Goal: Task Accomplishment & Management: Complete application form

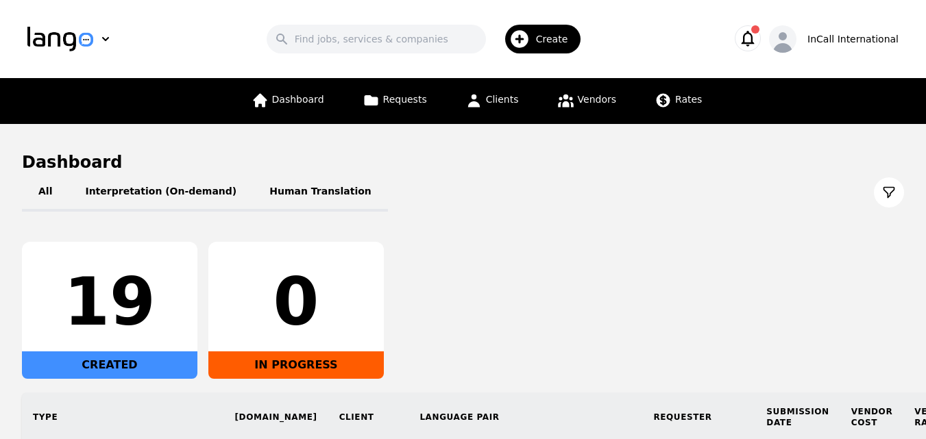
click at [552, 34] on span "Create" at bounding box center [557, 39] width 42 height 14
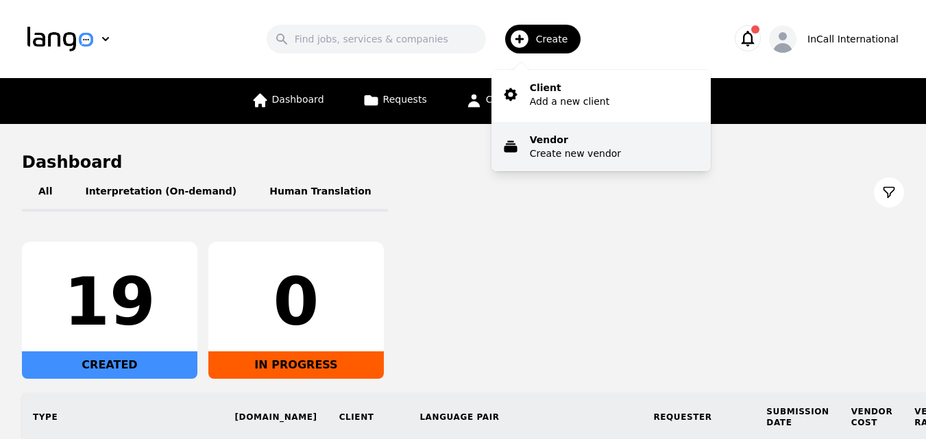
click at [595, 158] on p "Create new vendor" at bounding box center [575, 154] width 91 height 14
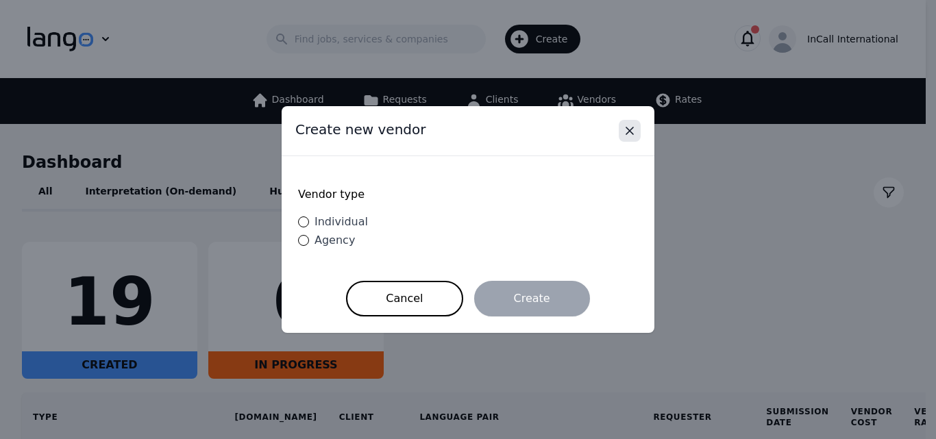
click at [626, 130] on icon "Close" at bounding box center [630, 131] width 14 height 14
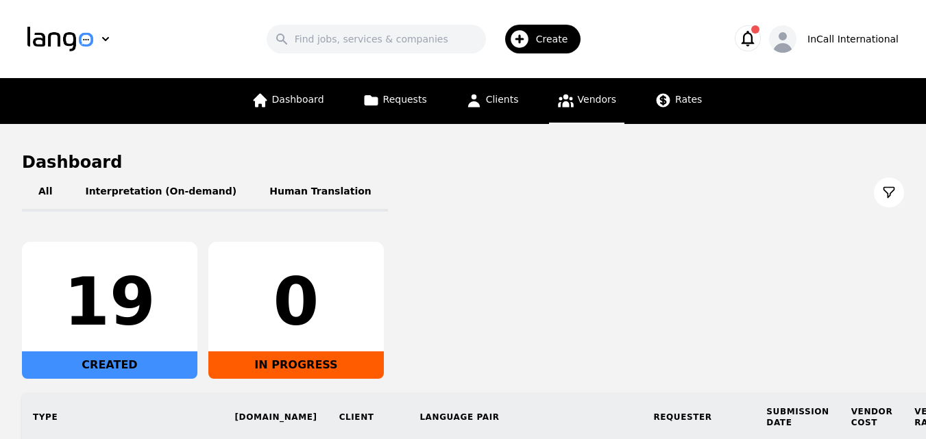
click at [572, 99] on link "Vendors" at bounding box center [586, 101] width 75 height 46
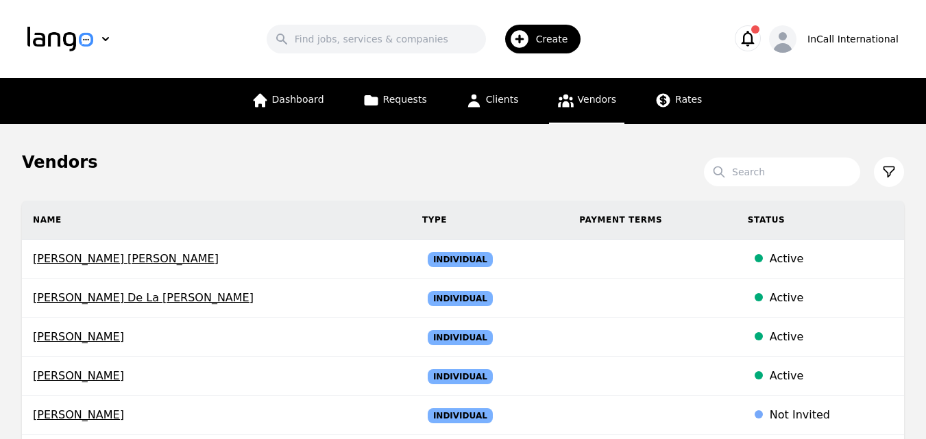
click at [559, 38] on span "Create" at bounding box center [557, 39] width 42 height 14
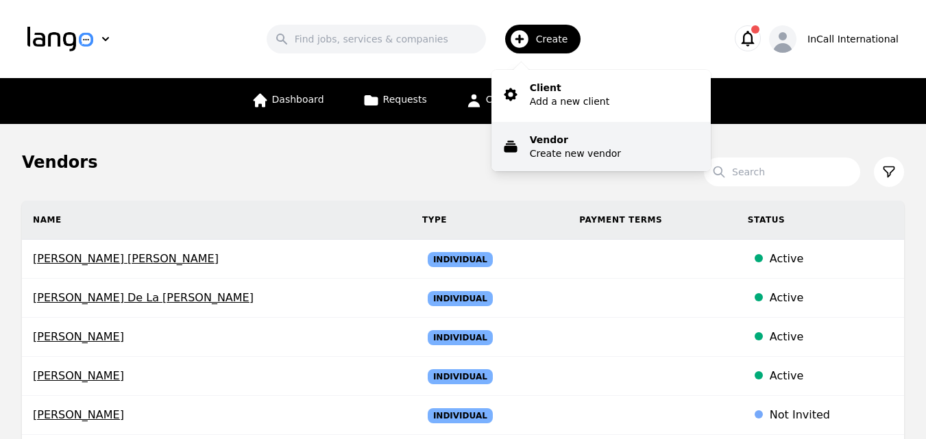
click at [583, 149] on p "Create new vendor" at bounding box center [575, 154] width 91 height 14
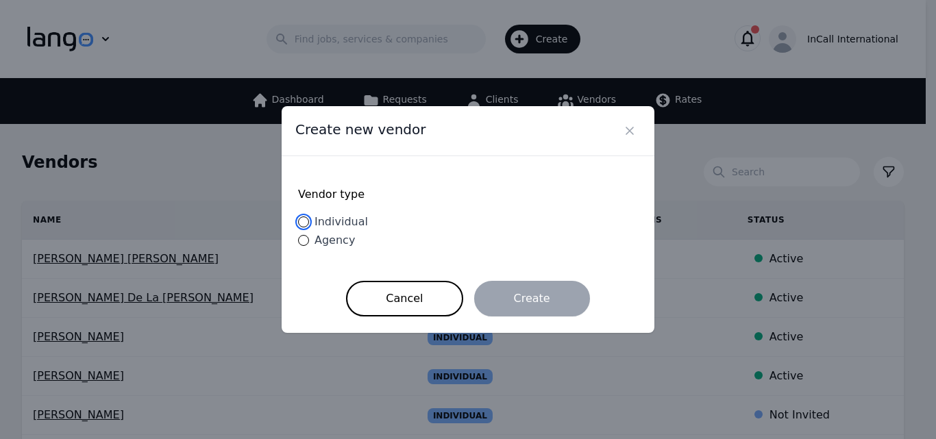
click at [304, 219] on input "Individual" at bounding box center [303, 222] width 11 height 11
radio input "true"
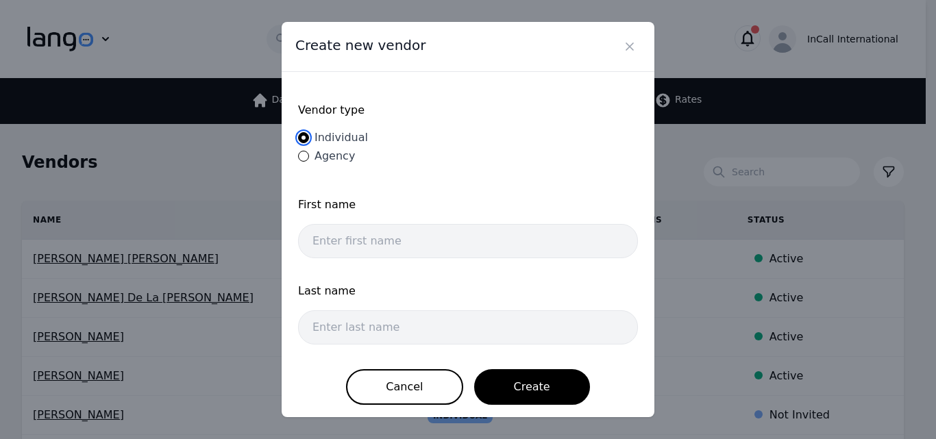
scroll to position [3, 0]
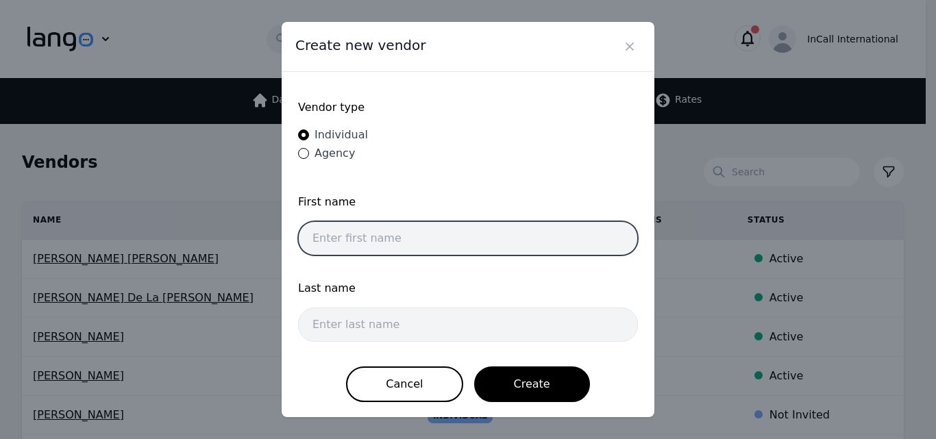
click at [498, 241] on input "text" at bounding box center [468, 238] width 340 height 34
type input "Yassine"
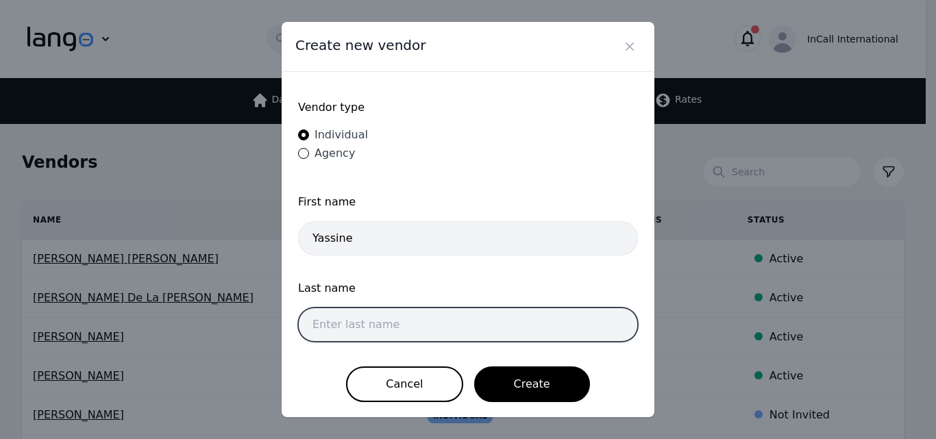
click at [422, 315] on input "text" at bounding box center [468, 325] width 340 height 34
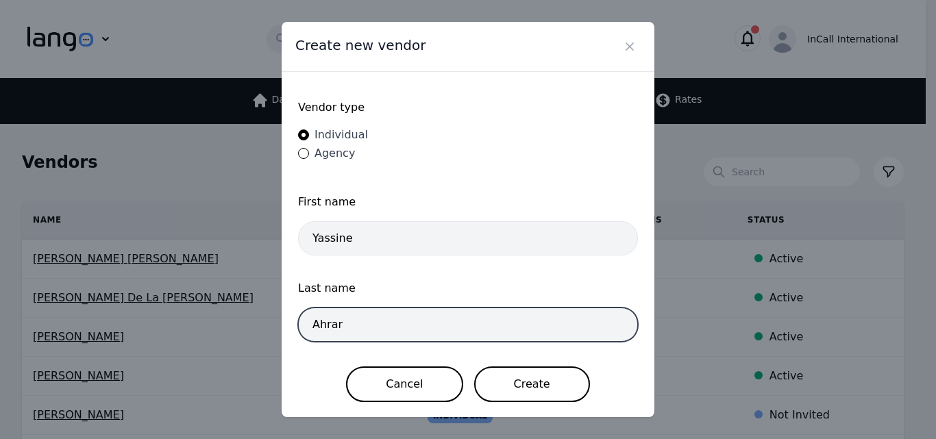
type input "Ahrar"
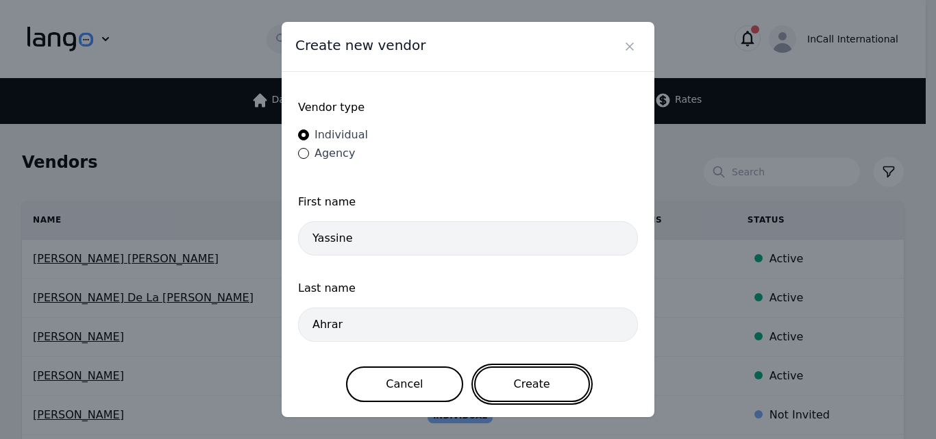
click at [517, 382] on button "Create" at bounding box center [532, 385] width 116 height 36
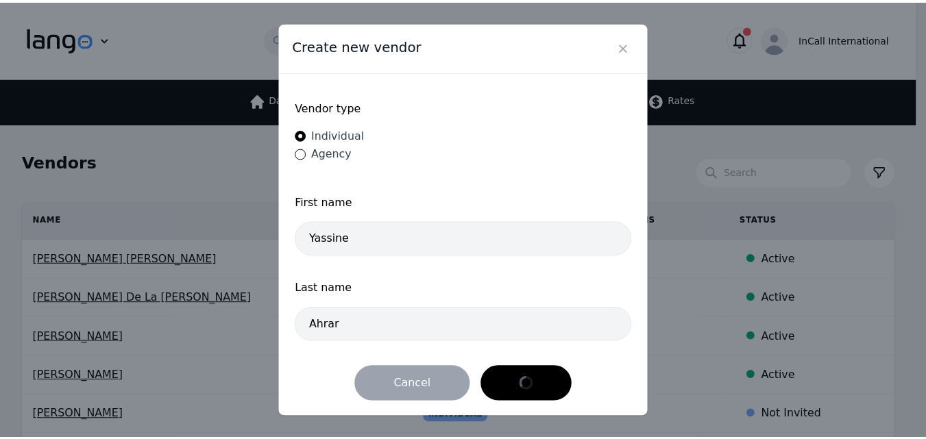
scroll to position [0, 0]
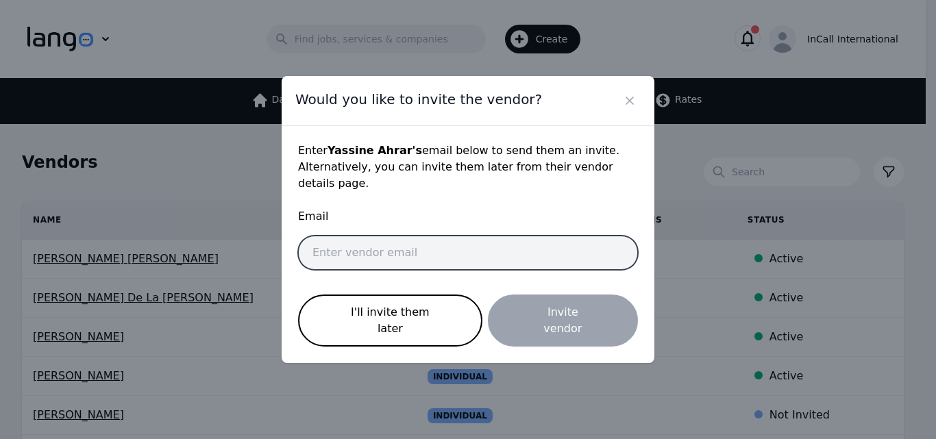
click at [369, 256] on input "email" at bounding box center [468, 253] width 340 height 34
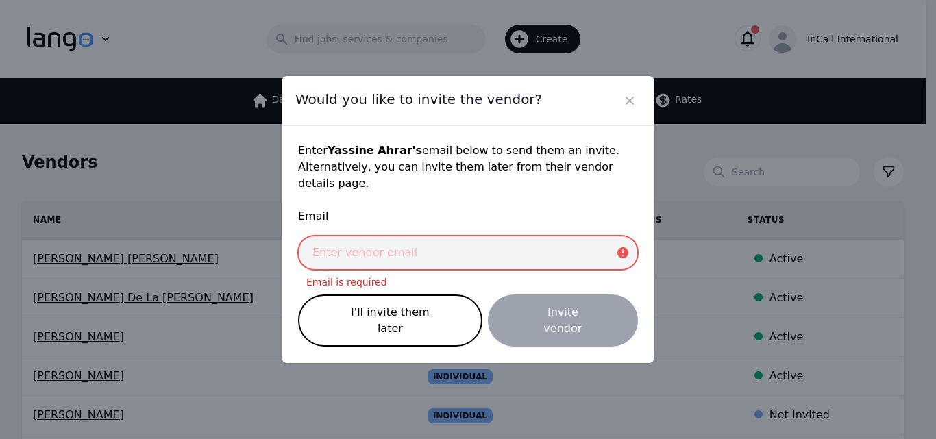
paste input "yassinea@gruponoainternational.com"
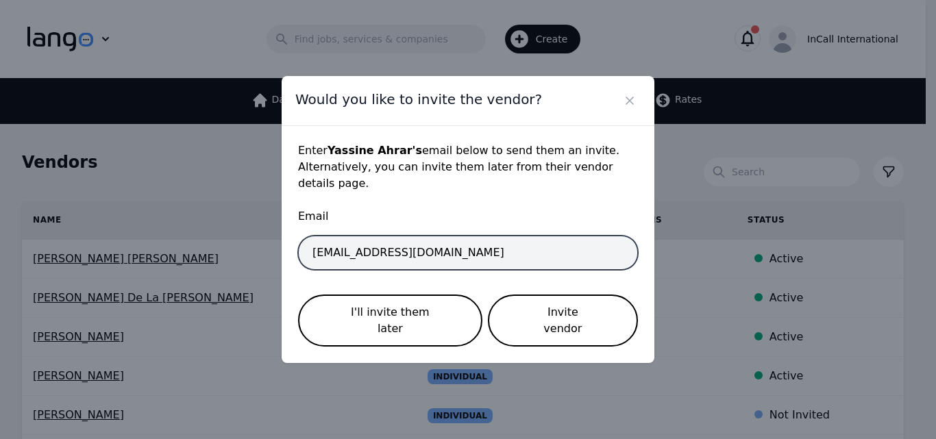
type input "yassinea@gruponoainternational.com"
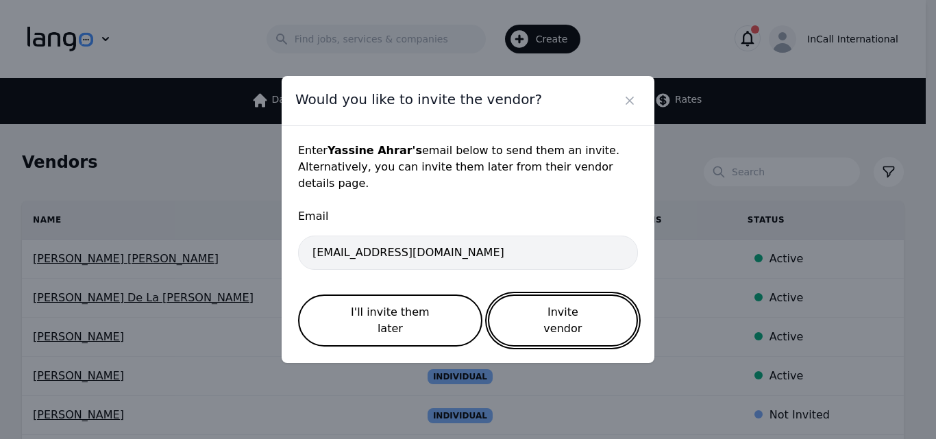
click at [537, 322] on button "Invite vendor" at bounding box center [563, 321] width 150 height 52
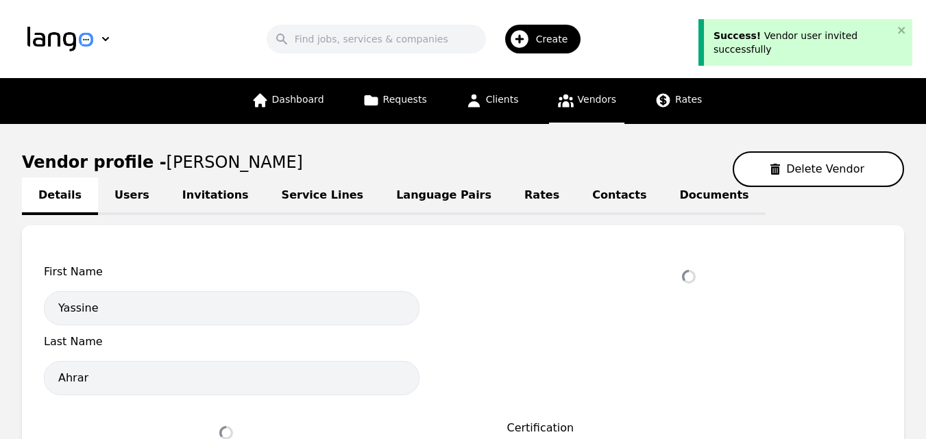
select select "active"
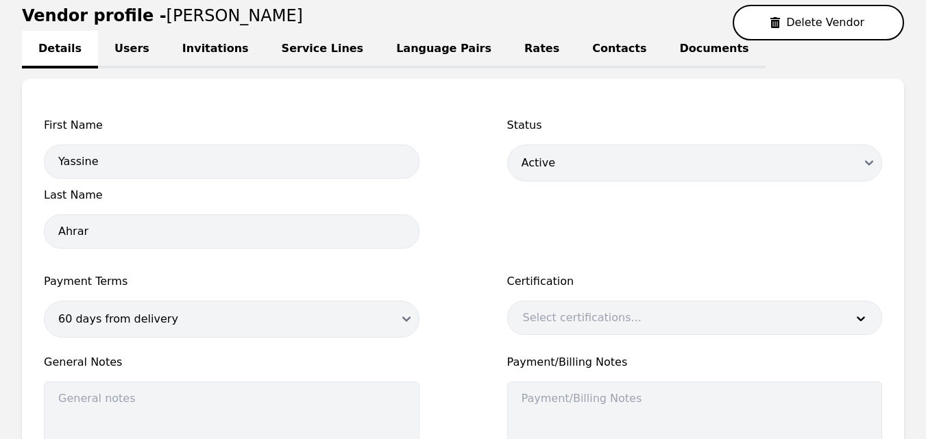
scroll to position [178, 0]
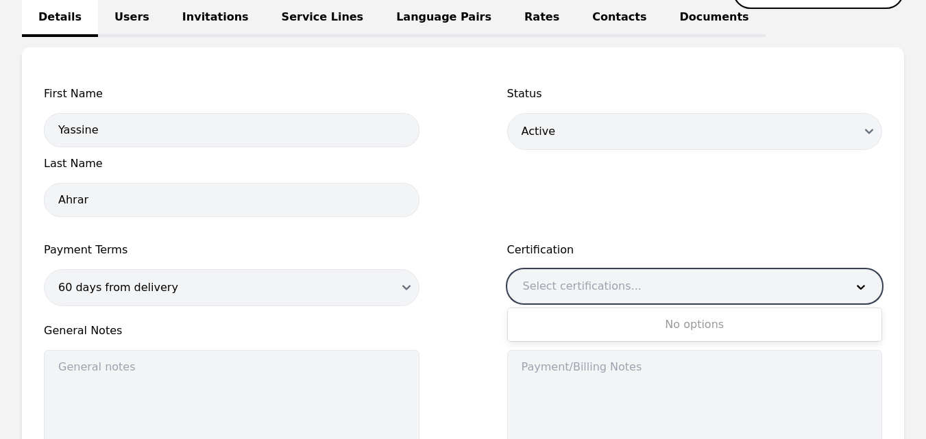
click at [572, 292] on div at bounding box center [674, 286] width 333 height 33
click at [640, 194] on div "Status Draft Active Disabled" at bounding box center [695, 156] width 376 height 140
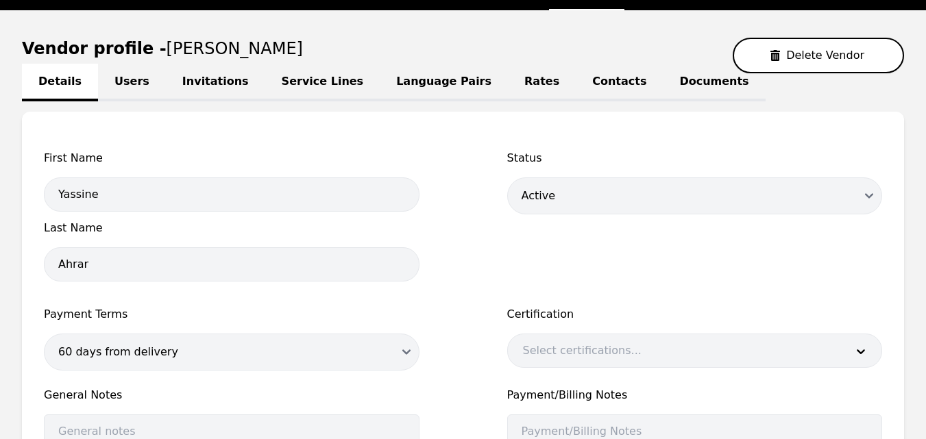
scroll to position [110, 0]
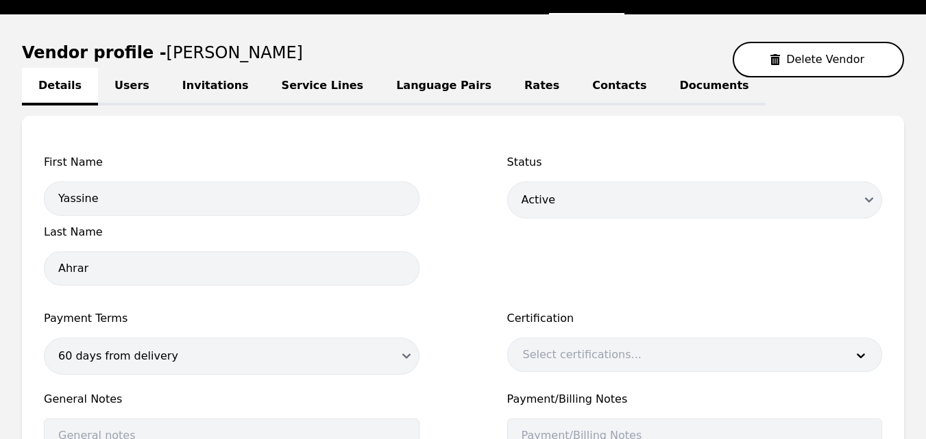
click at [123, 86] on link "Users" at bounding box center [132, 87] width 68 height 38
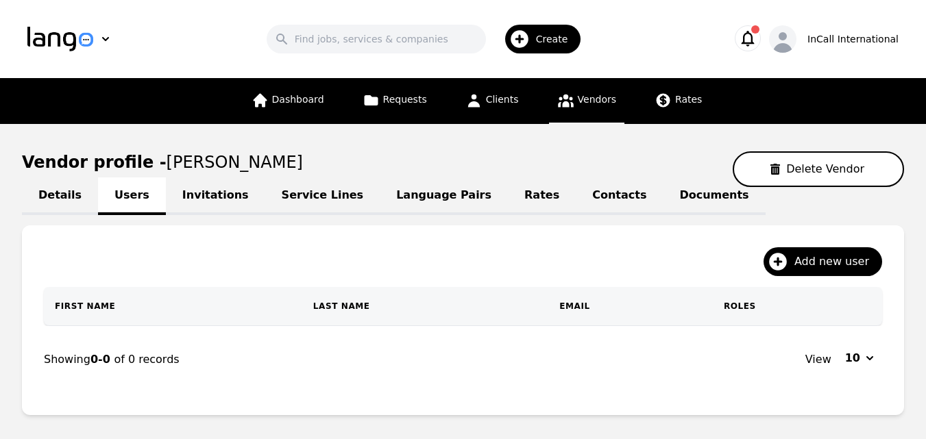
click at [204, 199] on link "Invitations" at bounding box center [215, 197] width 99 height 38
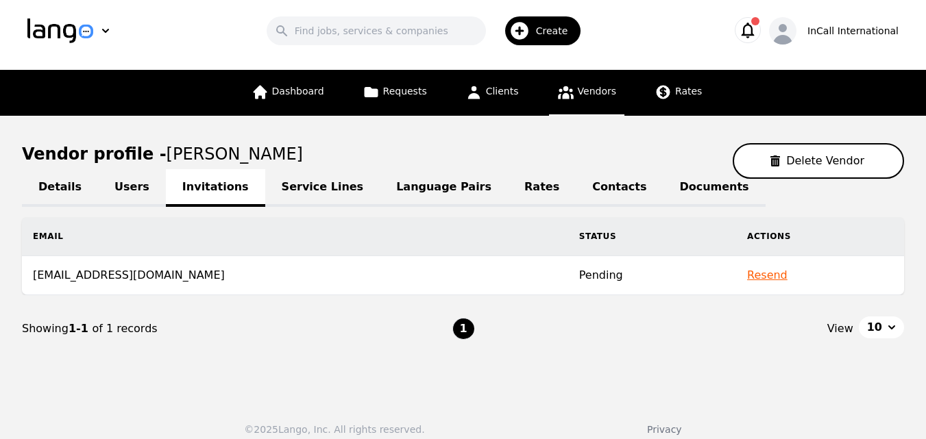
scroll to position [21, 0]
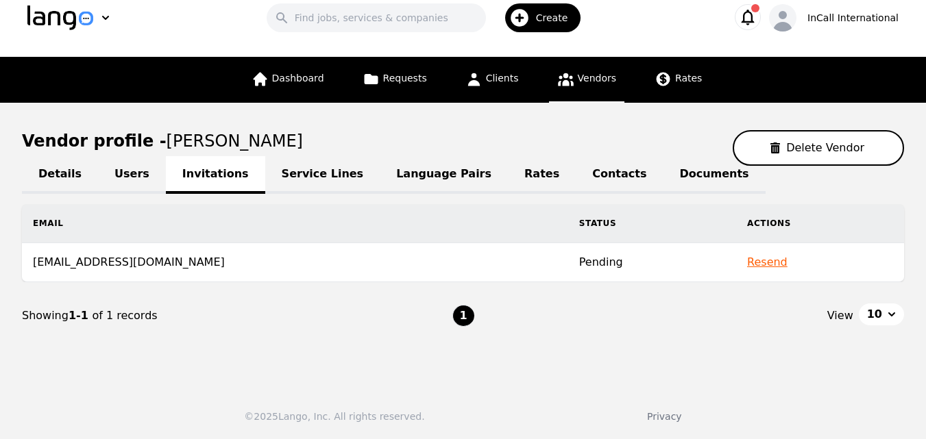
click at [776, 263] on button "Resend" at bounding box center [767, 262] width 40 height 16
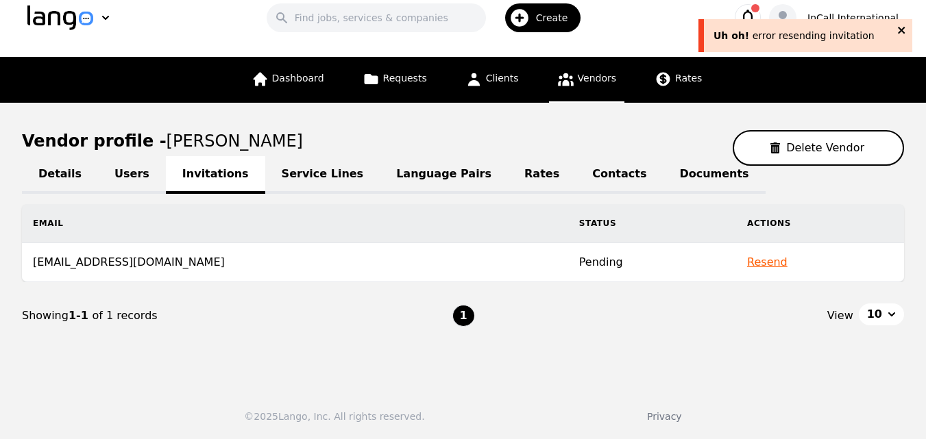
click at [904, 31] on icon "close" at bounding box center [902, 30] width 10 height 11
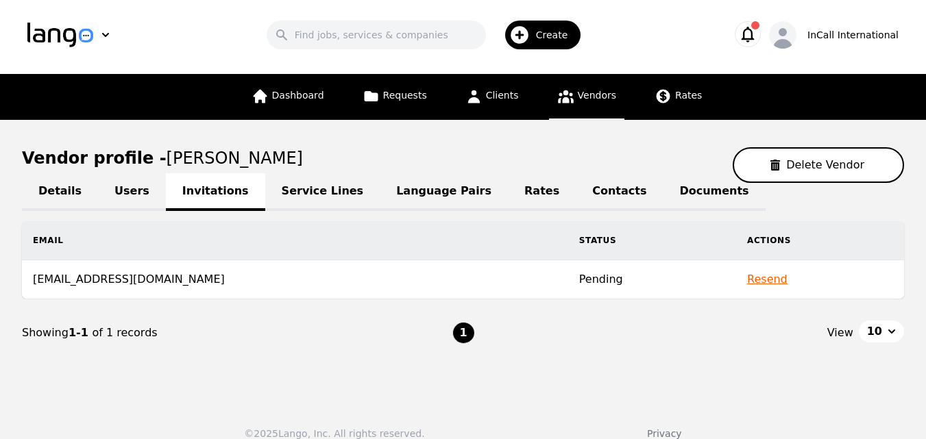
scroll to position [0, 0]
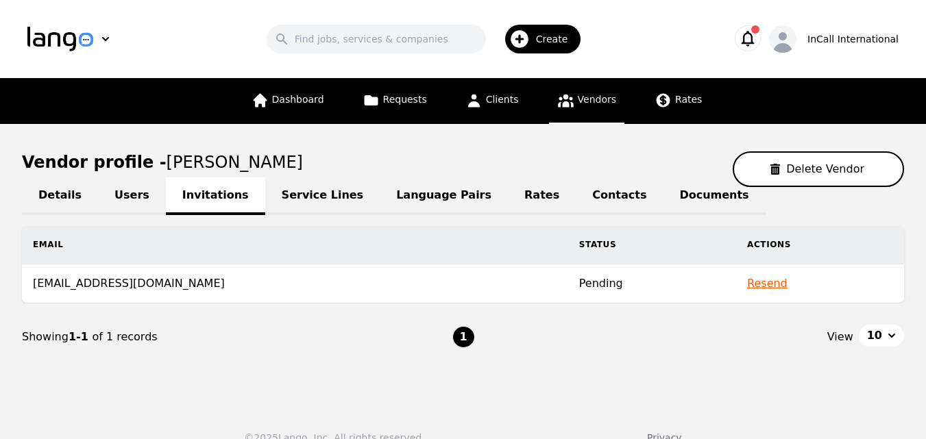
click at [757, 31] on icon "button" at bounding box center [747, 38] width 19 height 19
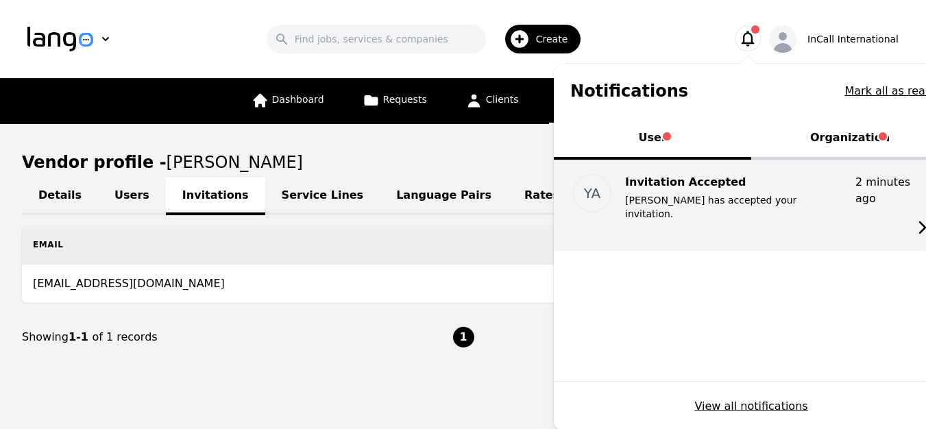
click at [663, 197] on p "Yassine Ahrar has accepted your invitation." at bounding box center [734, 206] width 219 height 27
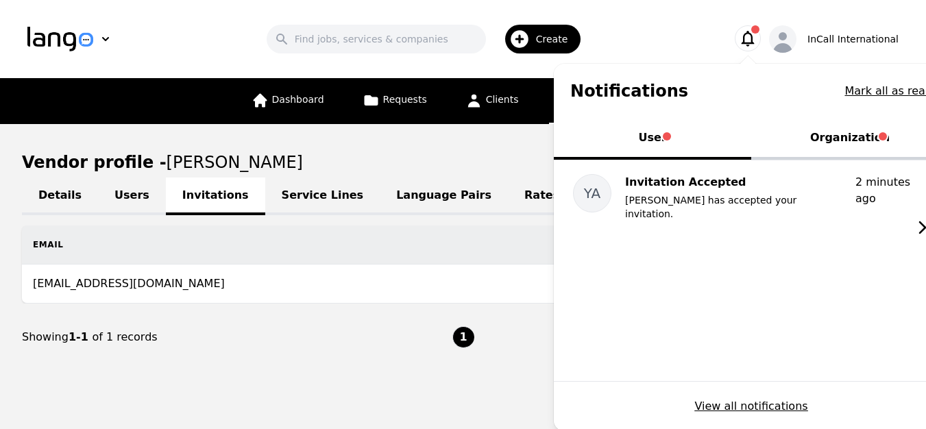
click at [467, 254] on th "Email" at bounding box center [295, 245] width 546 height 39
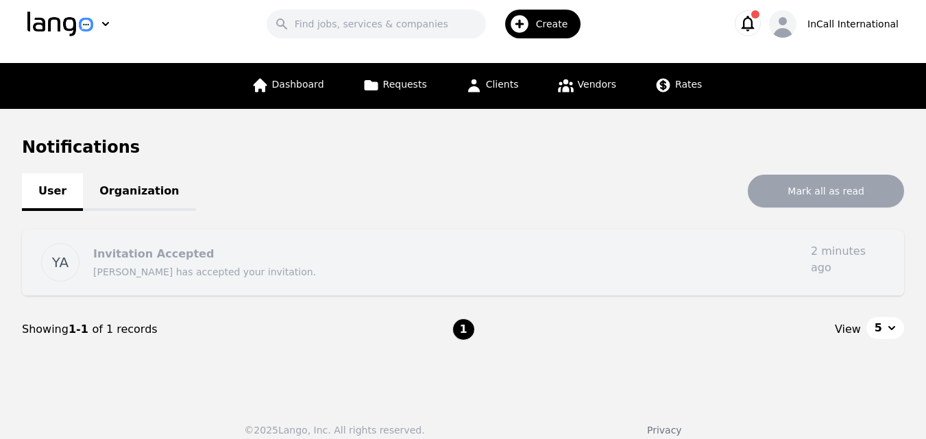
scroll to position [29, 0]
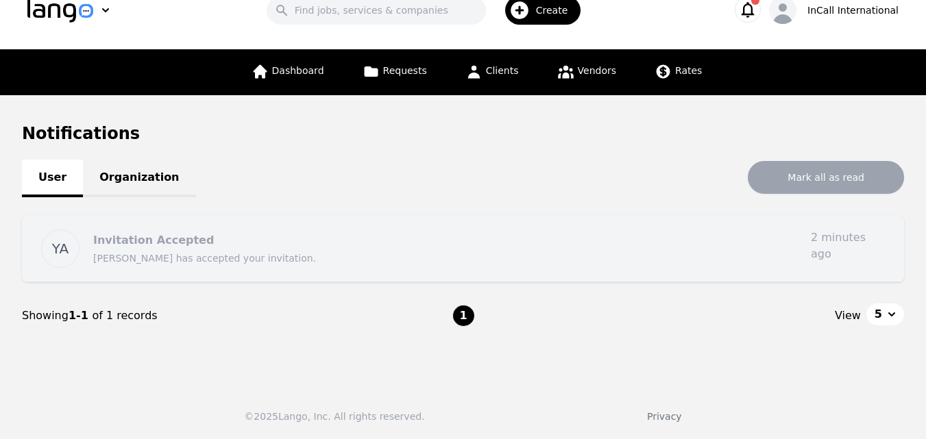
click at [241, 254] on p "Yassine Ahrar has accepted your invitation." at bounding box center [446, 259] width 707 height 14
drag, startPoint x: 150, startPoint y: 249, endPoint x: 158, endPoint y: 247, distance: 8.5
click at [149, 249] on div "Invitation Accepted Yassine Ahrar has accepted your invitation." at bounding box center [446, 249] width 707 height 38
click at [169, 242] on p "Invitation Accepted" at bounding box center [153, 240] width 121 height 13
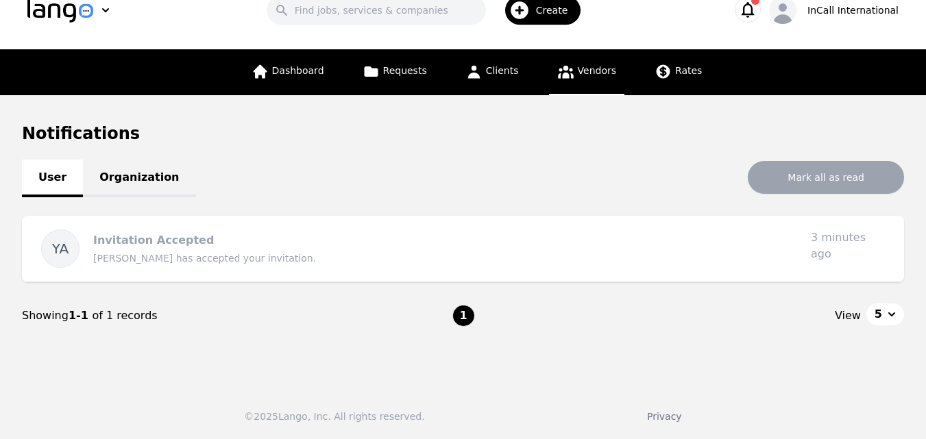
click at [600, 73] on span "Vendors" at bounding box center [597, 70] width 38 height 11
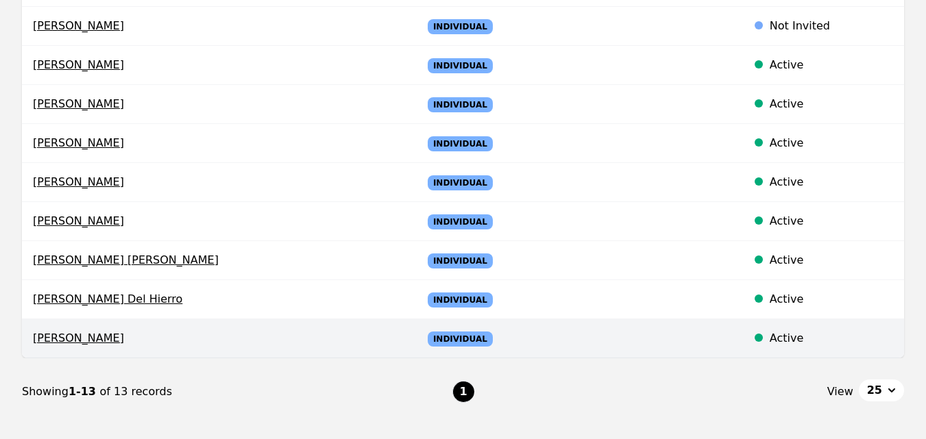
click at [83, 339] on span "Yassine Ahrar" at bounding box center [216, 338] width 367 height 16
select select "active"
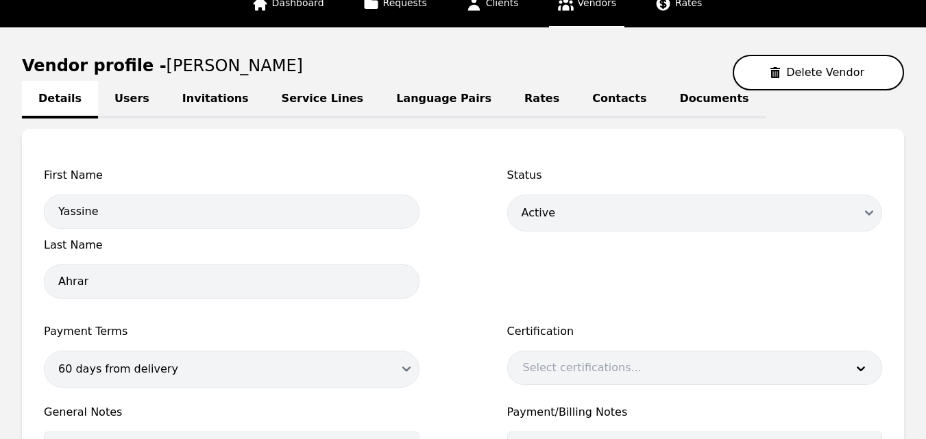
scroll to position [137, 0]
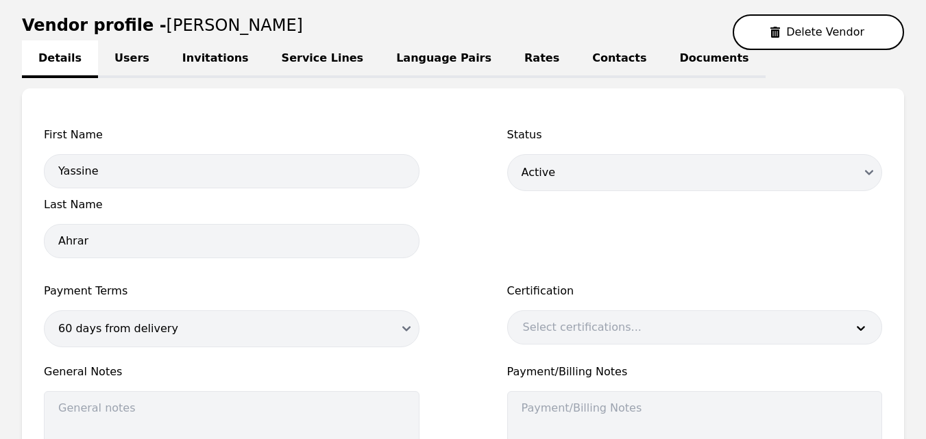
click at [387, 57] on link "Language Pairs" at bounding box center [444, 59] width 128 height 38
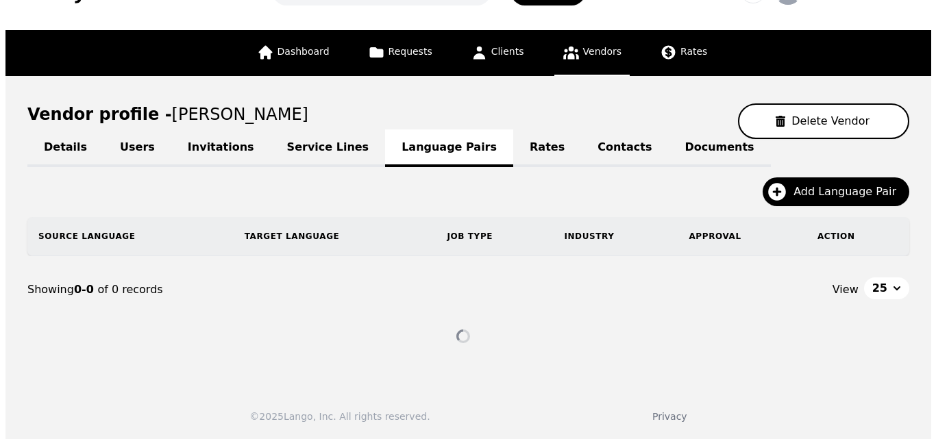
scroll to position [61, 0]
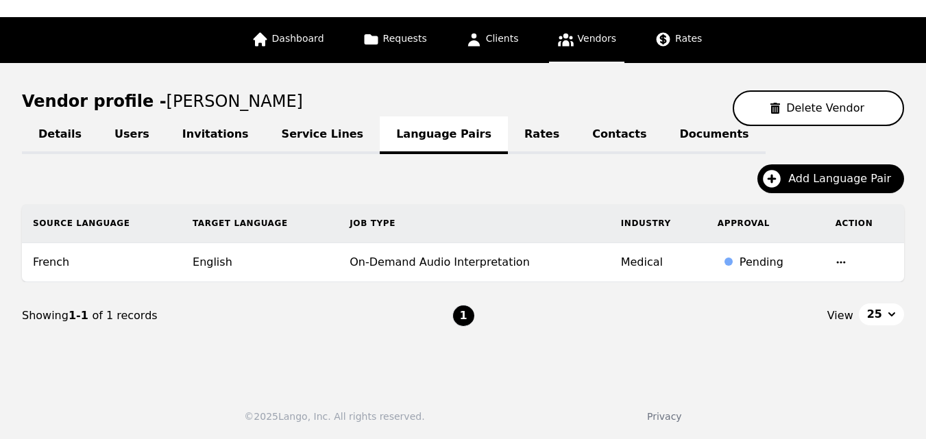
click at [840, 261] on icon "button" at bounding box center [841, 262] width 11 height 11
click at [809, 269] on button "Update" at bounding box center [803, 272] width 57 height 25
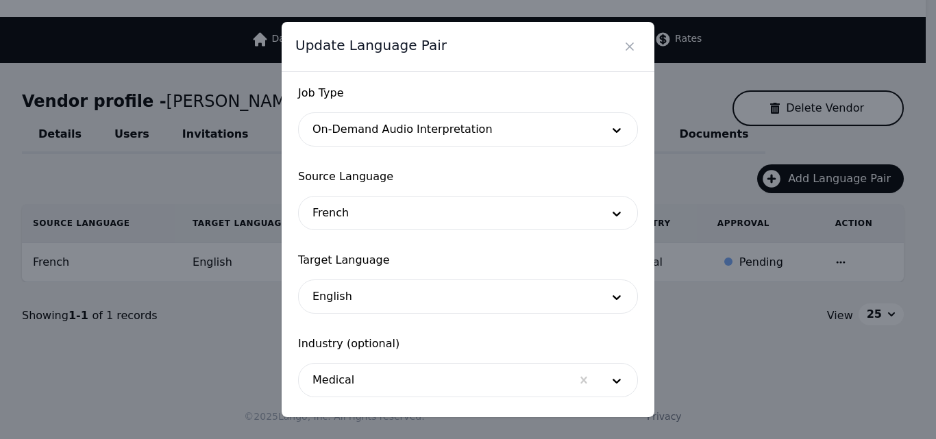
scroll to position [0, 0]
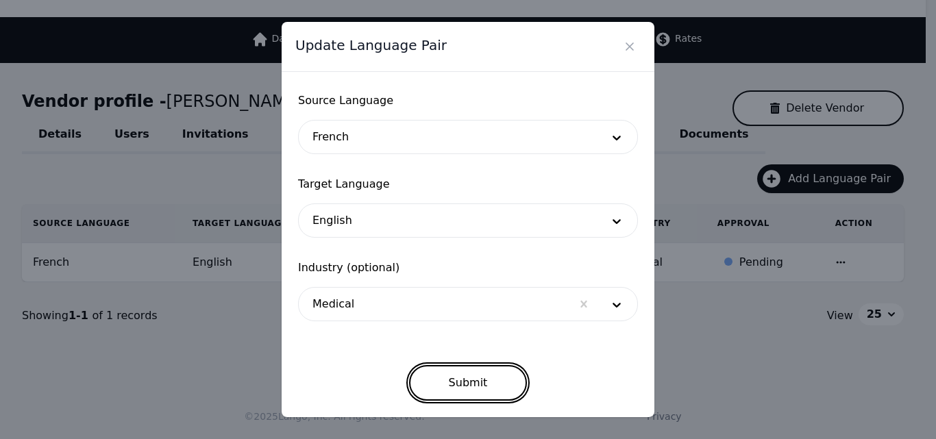
click at [480, 389] on button "Submit" at bounding box center [468, 383] width 119 height 36
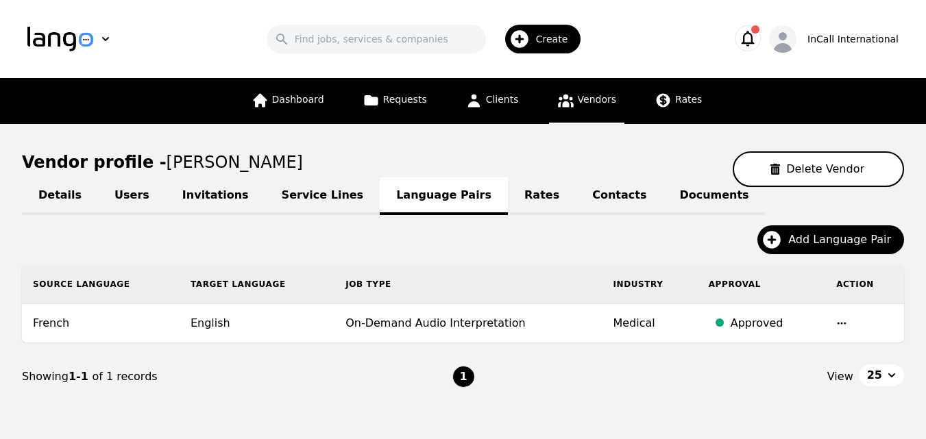
click at [663, 198] on link "Documents" at bounding box center [714, 197] width 102 height 38
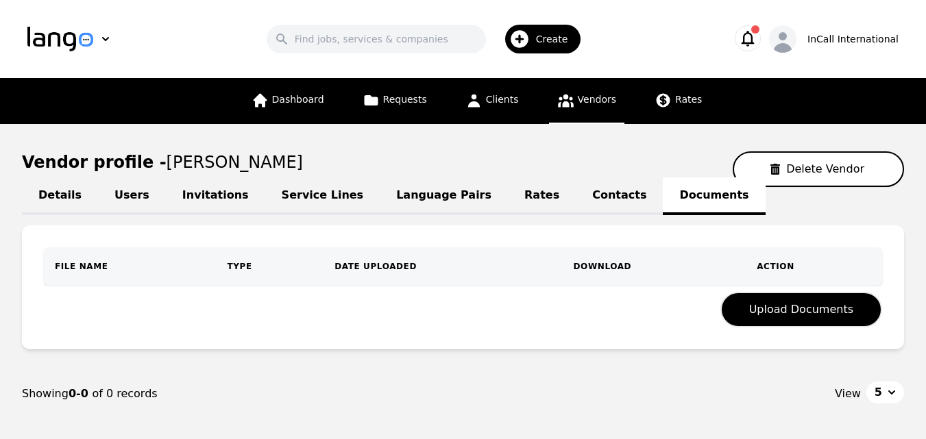
click at [284, 201] on link "Service Lines" at bounding box center [322, 197] width 115 height 38
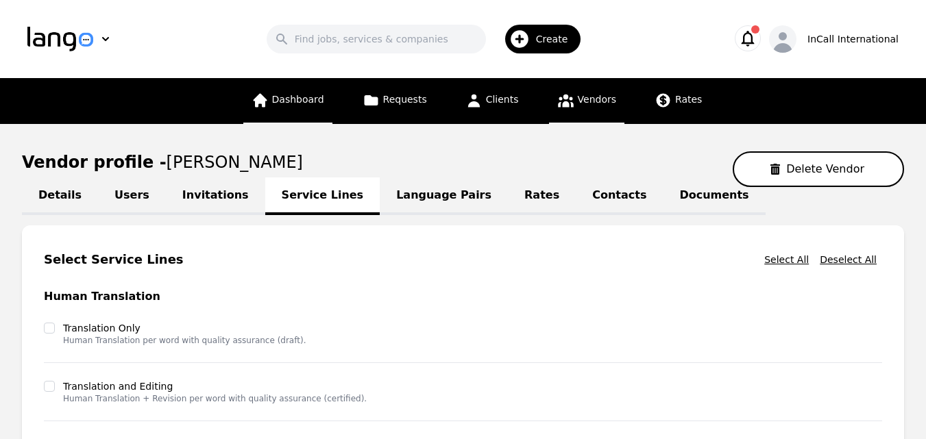
click at [322, 101] on span "Dashboard" at bounding box center [298, 99] width 52 height 11
